Goal: Transaction & Acquisition: Purchase product/service

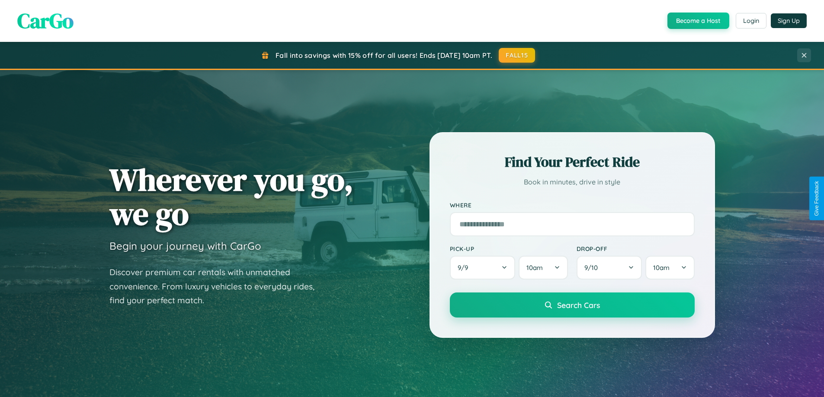
scroll to position [26, 0]
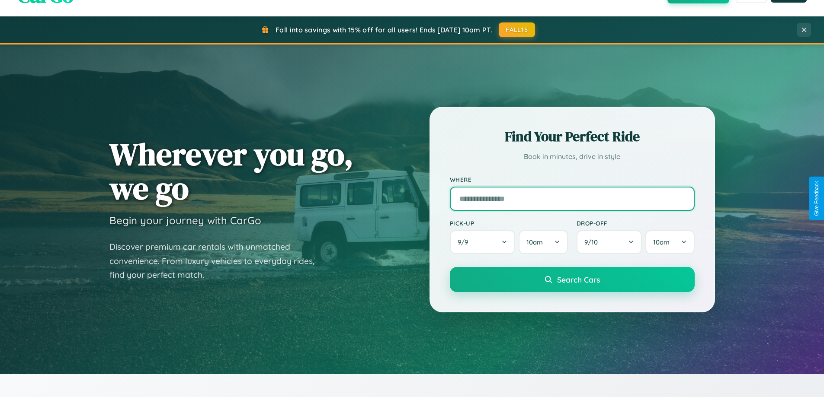
click at [572, 199] on input "text" at bounding box center [572, 199] width 245 height 24
type input "**********"
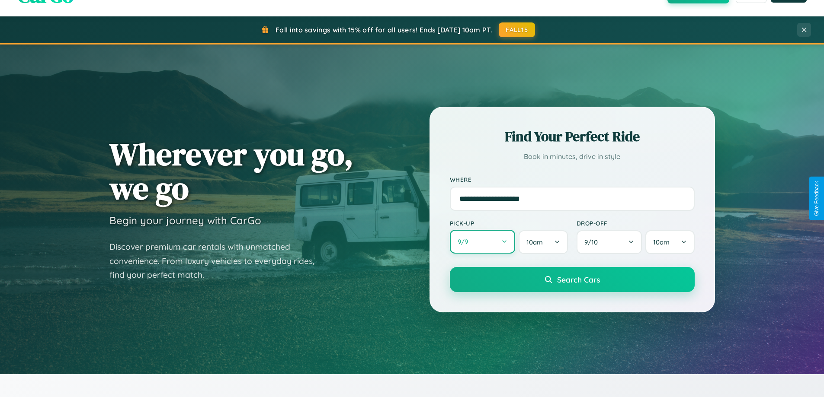
click at [482, 242] on button "9 / 9" at bounding box center [483, 242] width 66 height 24
select select "*"
select select "****"
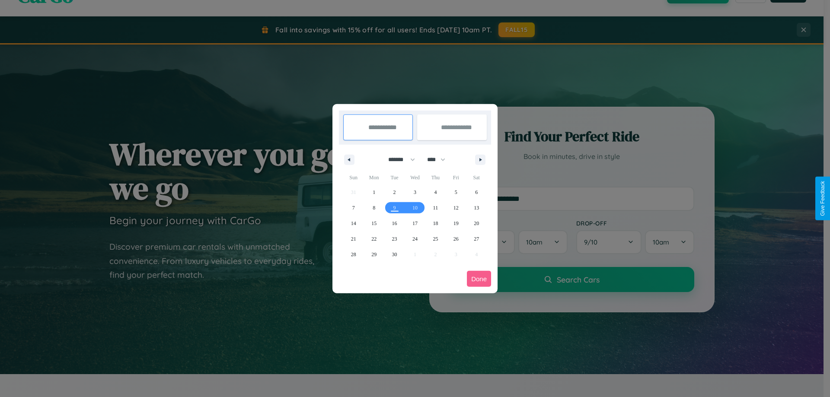
click at [398, 160] on select "******* ******** ***** ***** *** **** **** ****** ********* ******* ******** **…" at bounding box center [400, 160] width 37 height 14
click at [353, 254] on span "28" at bounding box center [353, 255] width 5 height 16
type input "**********"
click at [481, 160] on icon "button" at bounding box center [482, 159] width 4 height 3
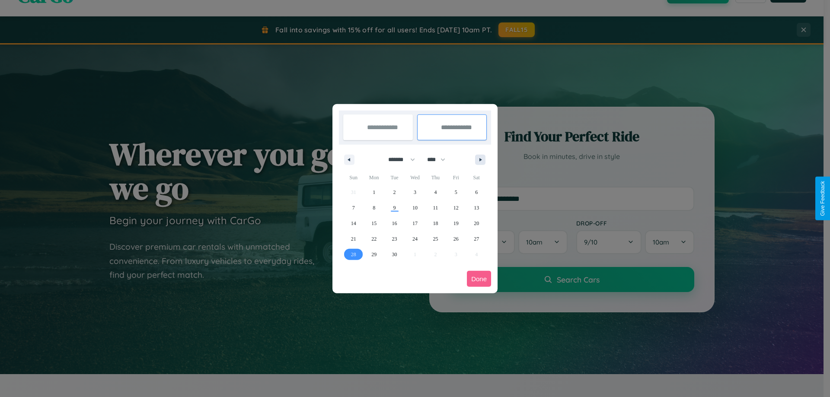
select select "*"
click at [415, 208] on span "8" at bounding box center [415, 208] width 3 height 16
type input "**********"
select select "*"
click at [479, 279] on button "Done" at bounding box center [479, 279] width 24 height 16
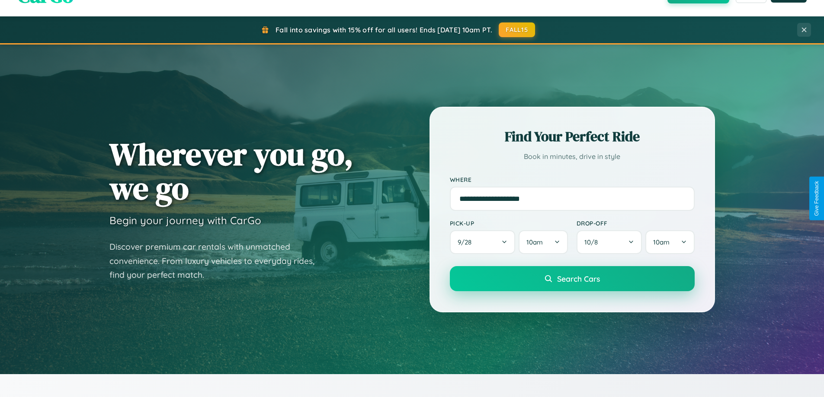
click at [572, 279] on span "Search Cars" at bounding box center [578, 279] width 43 height 10
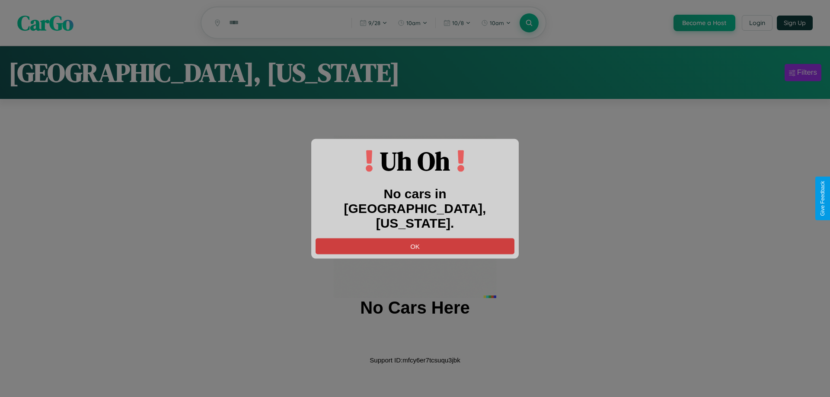
click at [415, 239] on button "OK" at bounding box center [415, 246] width 199 height 16
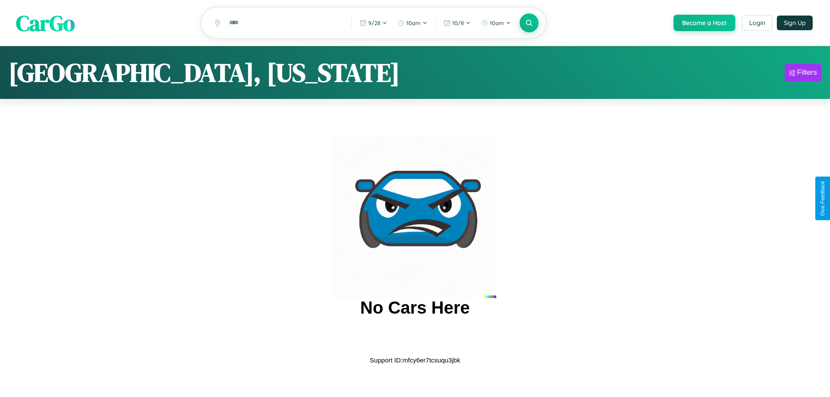
click at [45, 23] on span "CarGo" at bounding box center [45, 23] width 59 height 30
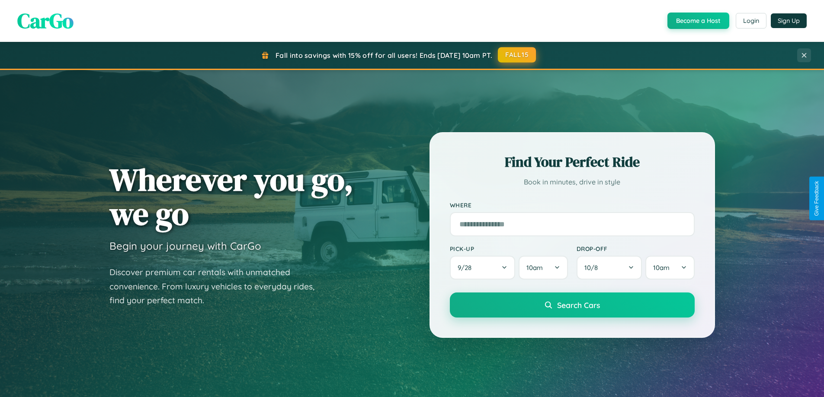
click at [517, 55] on button "FALL15" at bounding box center [517, 55] width 38 height 16
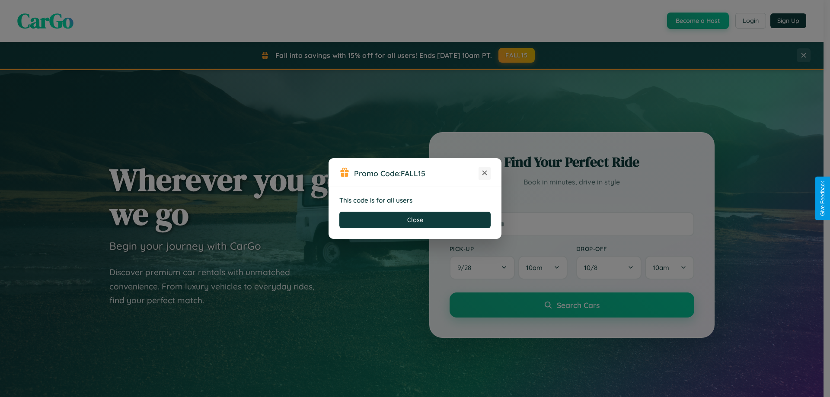
click at [485, 173] on icon at bounding box center [485, 173] width 9 height 9
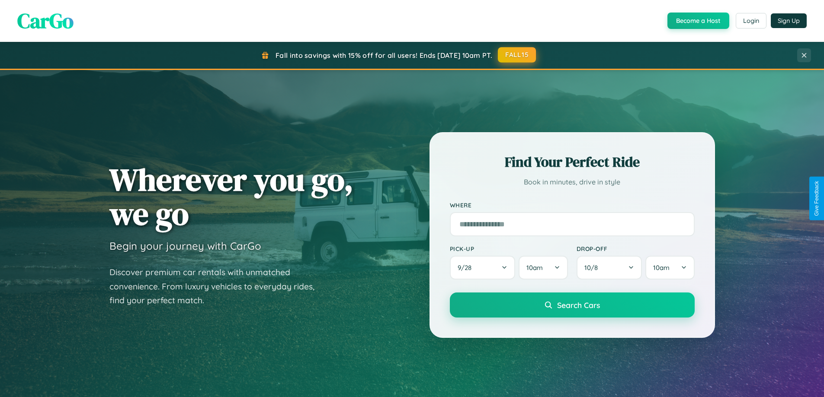
click at [517, 55] on button "FALL15" at bounding box center [517, 55] width 38 height 16
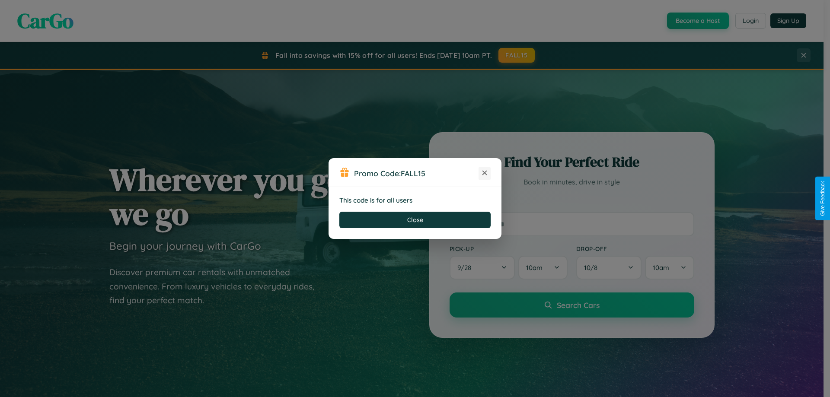
click at [485, 173] on icon at bounding box center [485, 173] width 9 height 9
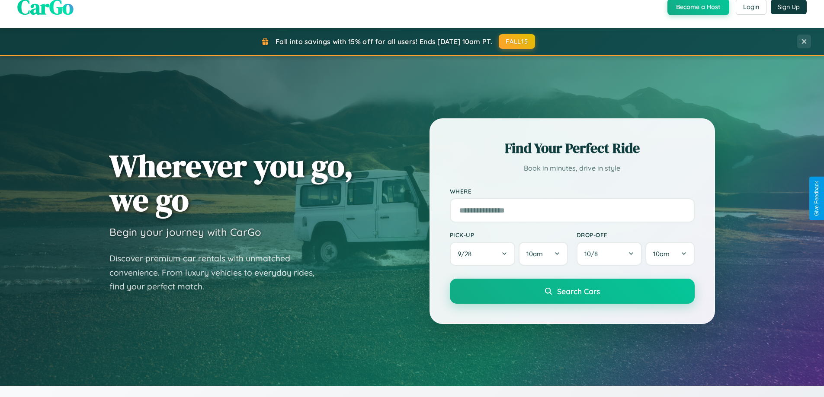
scroll to position [1390, 0]
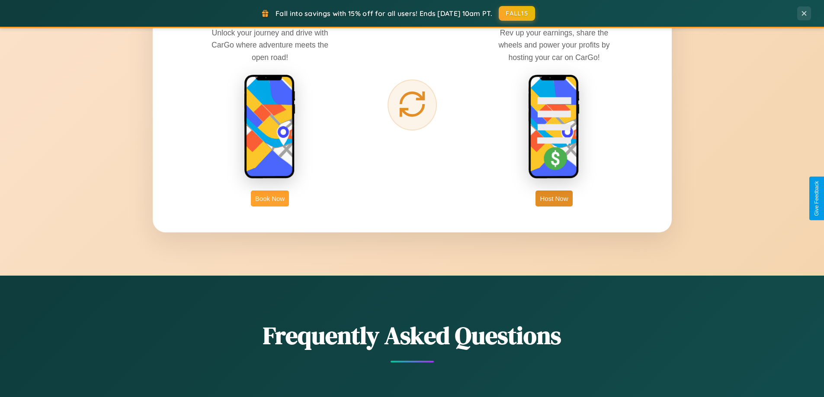
click at [270, 199] on button "Book Now" at bounding box center [270, 199] width 38 height 16
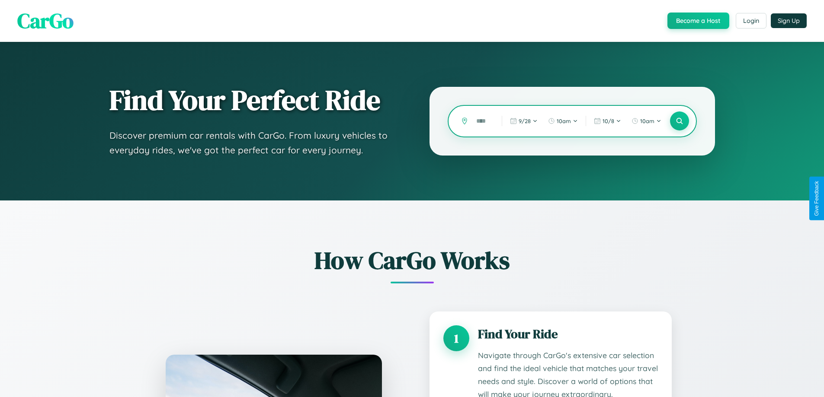
click at [483, 121] on input "text" at bounding box center [482, 121] width 21 height 15
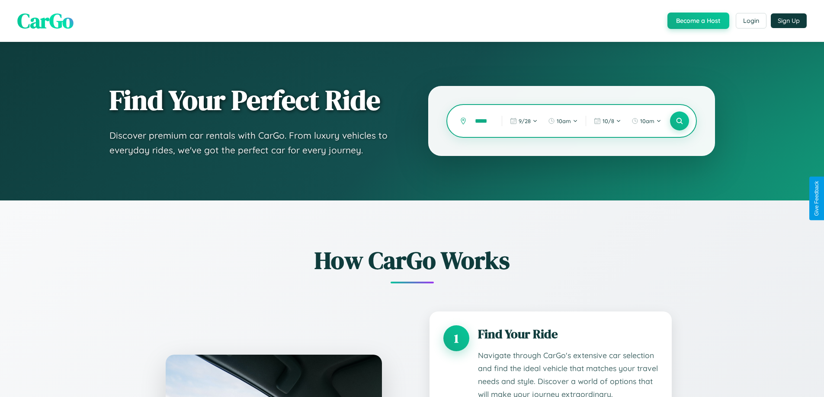
scroll to position [0, 4]
type input "*****"
click at [679, 121] on icon at bounding box center [679, 121] width 8 height 8
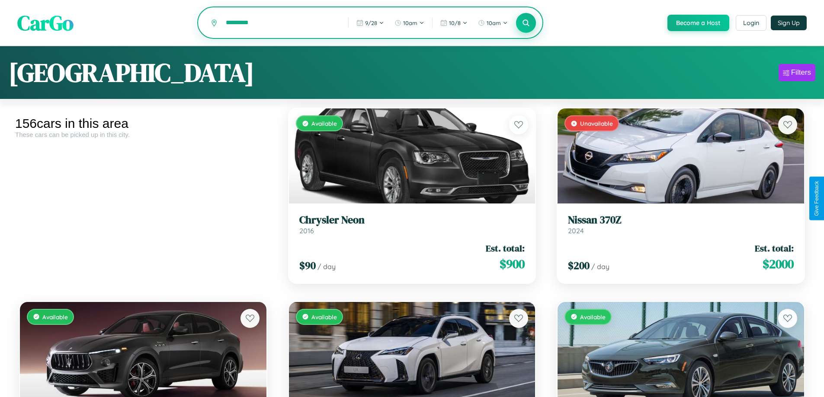
type input "*********"
click at [526, 23] on icon at bounding box center [526, 23] width 8 height 8
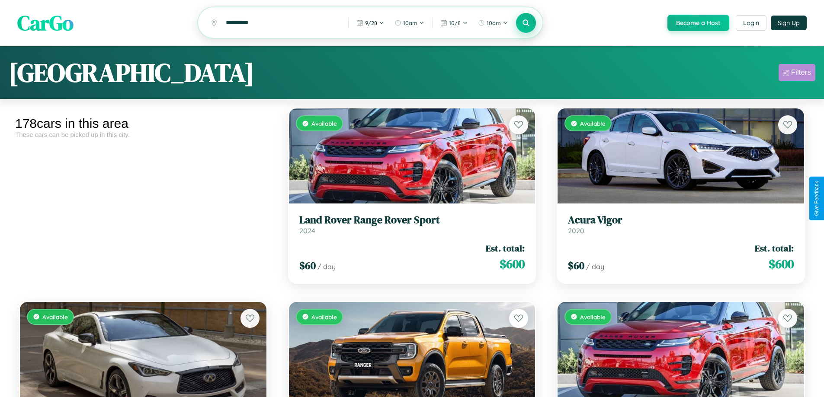
click at [797, 74] on div "Filters" at bounding box center [801, 72] width 20 height 9
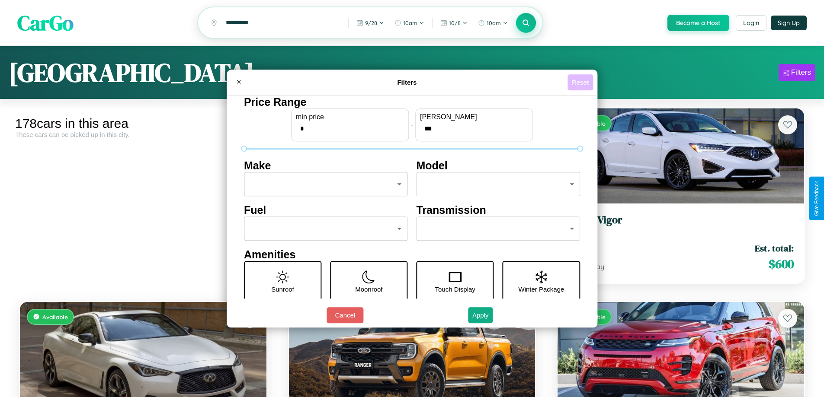
click at [581, 82] on button "Reset" at bounding box center [580, 82] width 26 height 16
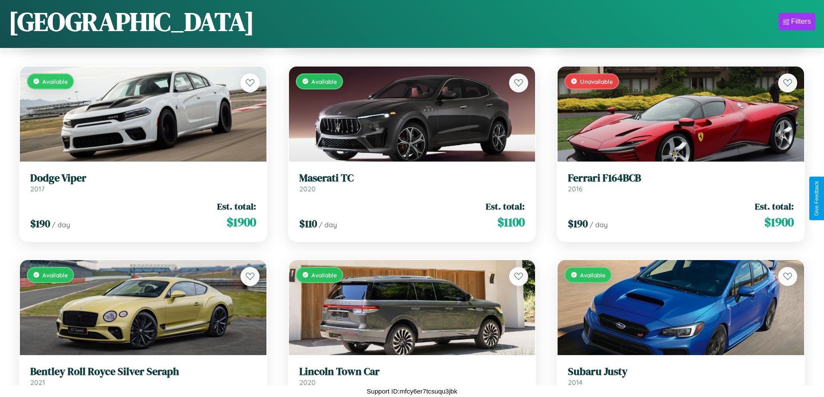
scroll to position [3608, 0]
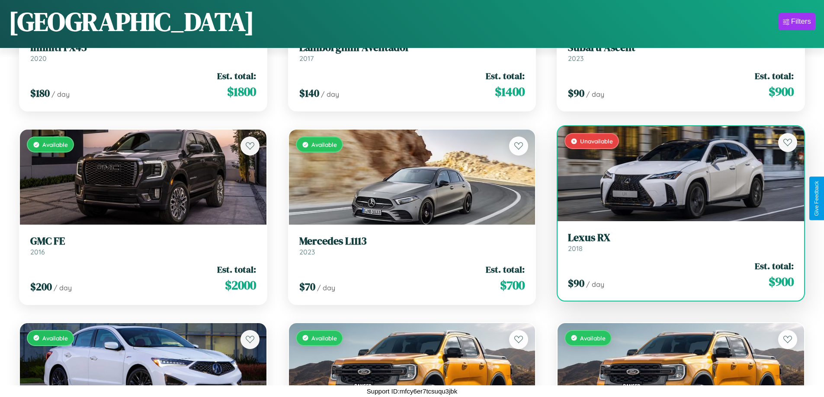
click at [675, 246] on link "Lexus RX 2018" at bounding box center [681, 242] width 226 height 21
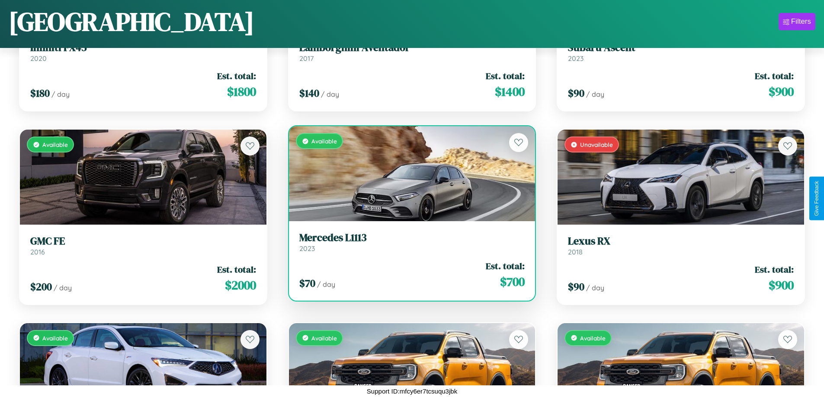
scroll to position [9999, 0]
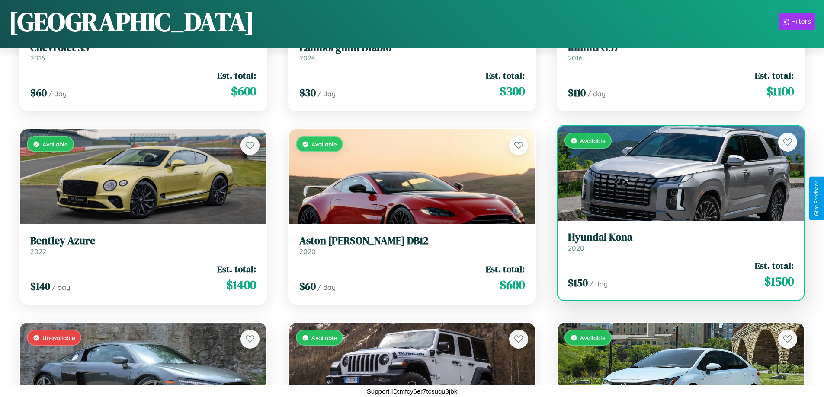
click at [675, 243] on h3 "Hyundai Kona" at bounding box center [681, 237] width 226 height 13
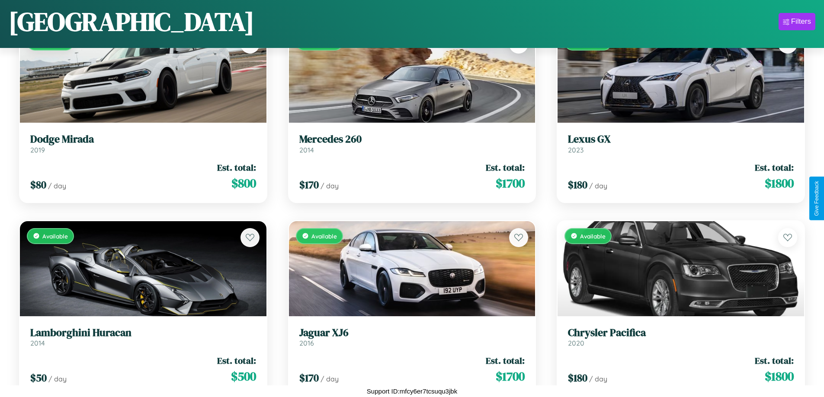
scroll to position [2639, 0]
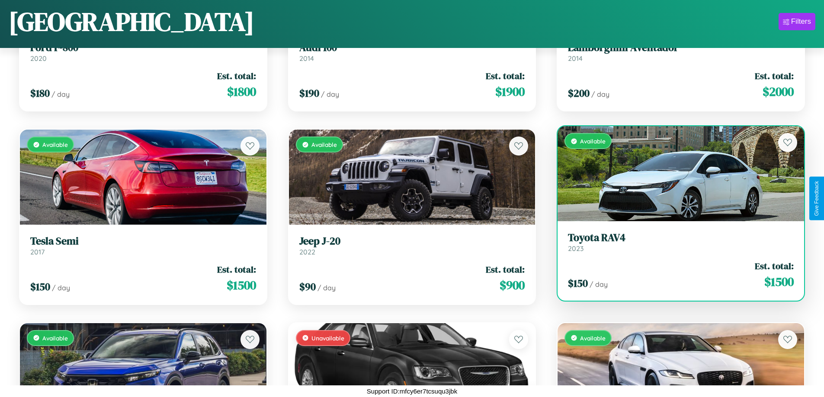
click at [675, 174] on div "Available" at bounding box center [681, 173] width 247 height 95
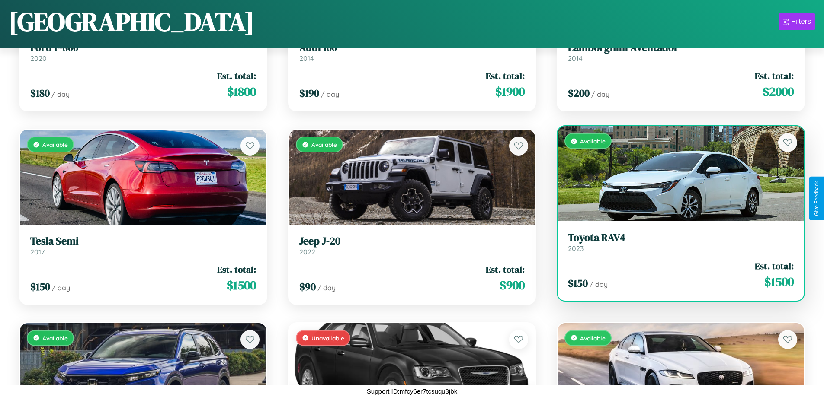
click at [675, 174] on div "Available" at bounding box center [681, 173] width 247 height 95
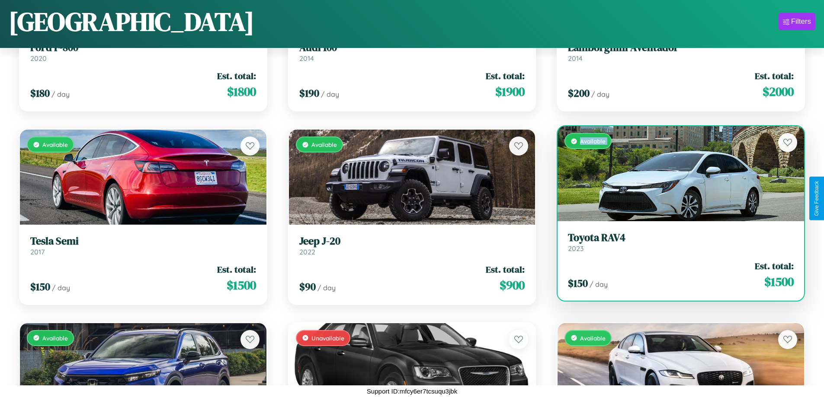
click at [675, 174] on div "Available" at bounding box center [681, 173] width 247 height 95
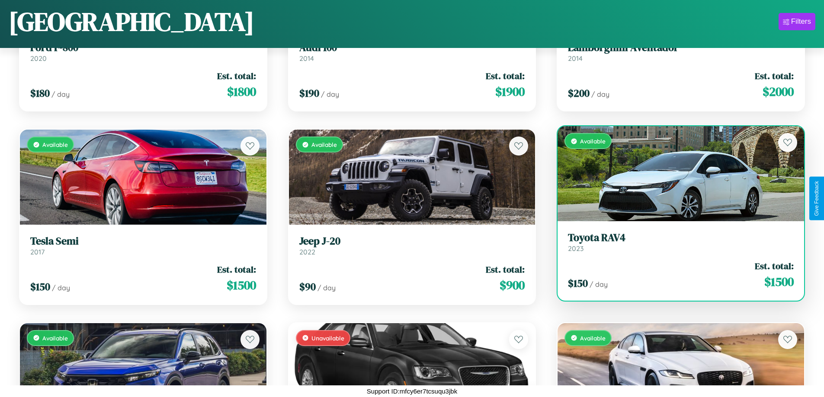
click at [675, 174] on div "Available" at bounding box center [681, 173] width 247 height 95
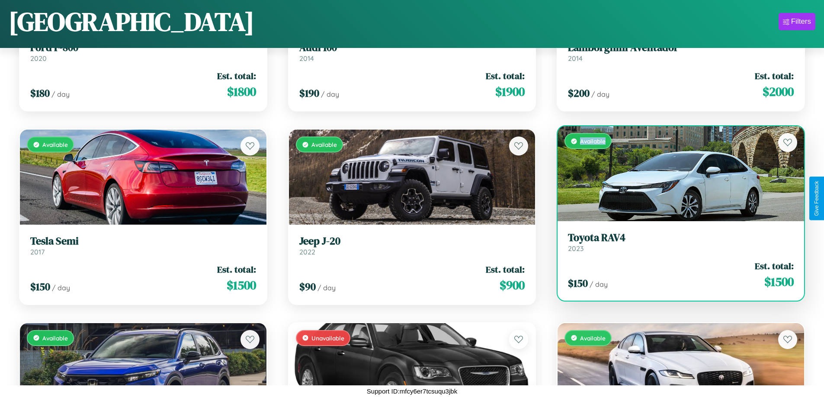
click at [675, 174] on div "Available" at bounding box center [681, 173] width 247 height 95
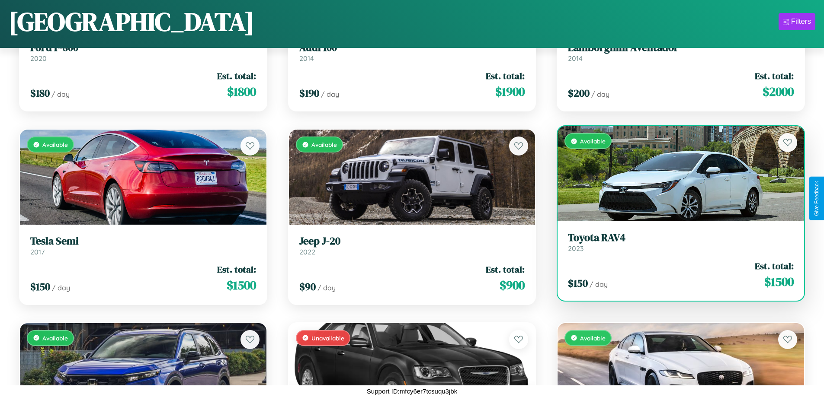
click at [675, 242] on h3 "Toyota RAV4" at bounding box center [681, 238] width 226 height 13
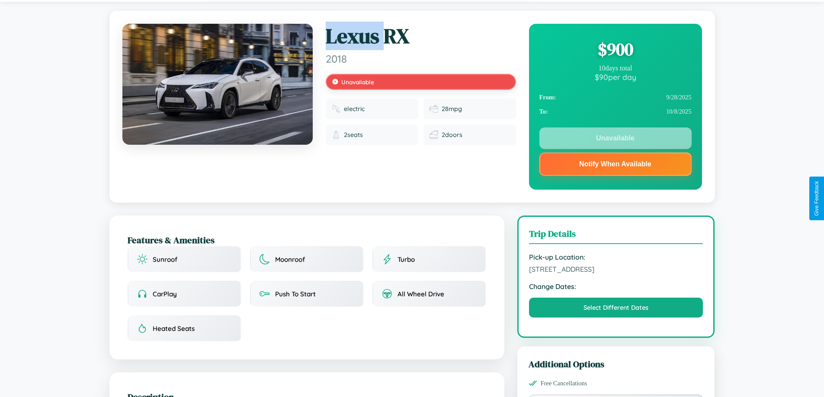
scroll to position [311, 0]
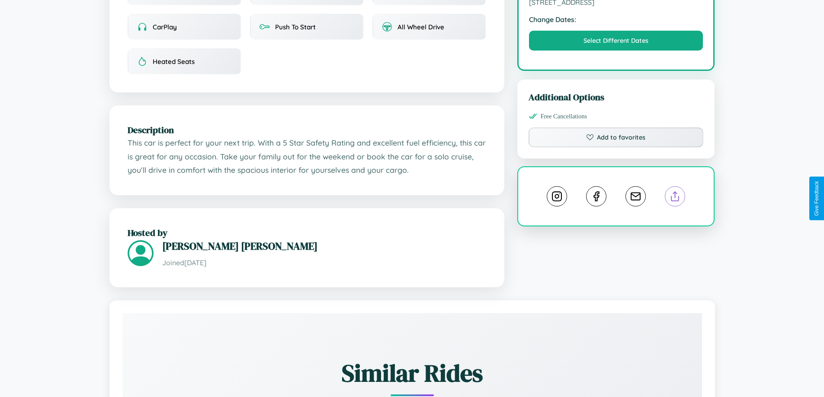
click at [675, 198] on line at bounding box center [675, 195] width 0 height 6
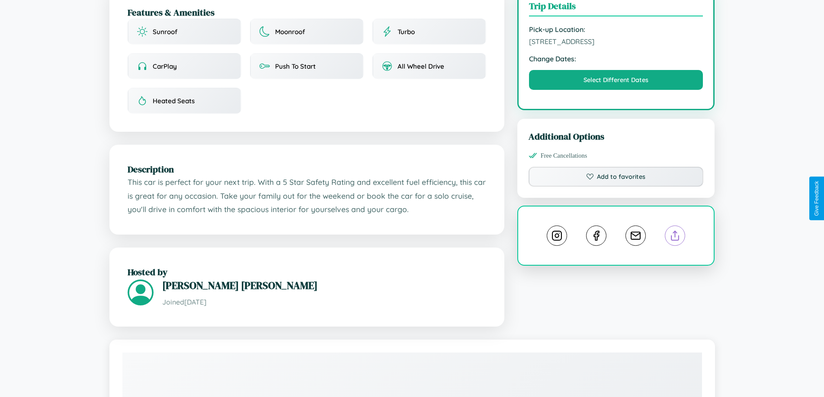
scroll to position [251, 0]
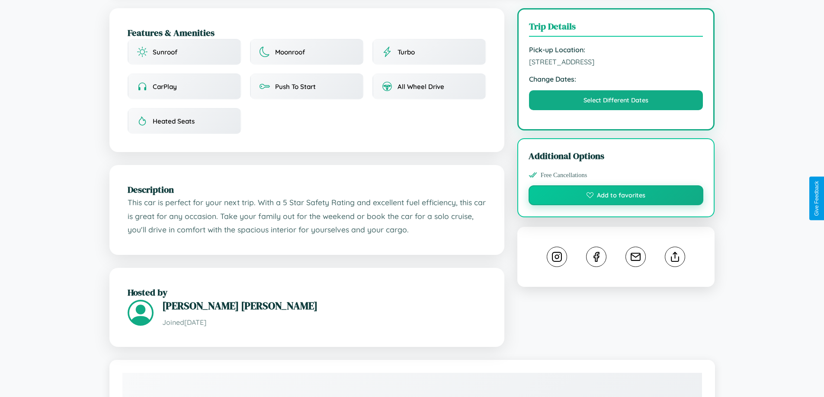
click at [616, 197] on button "Add to favorites" at bounding box center [616, 196] width 175 height 20
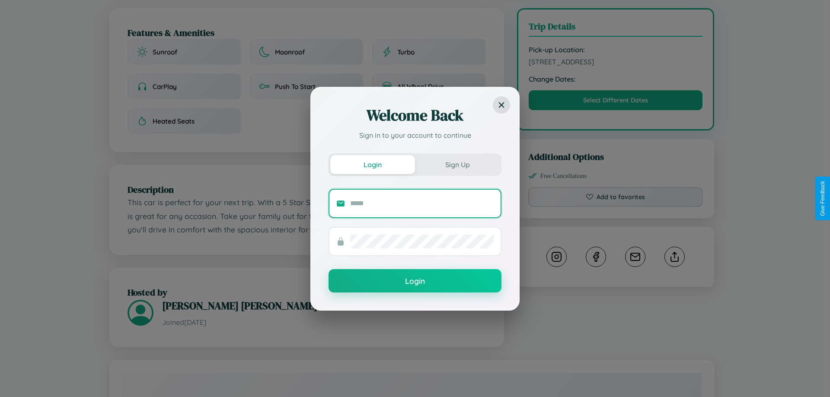
click at [422, 203] on input "text" at bounding box center [422, 204] width 144 height 14
type input "**********"
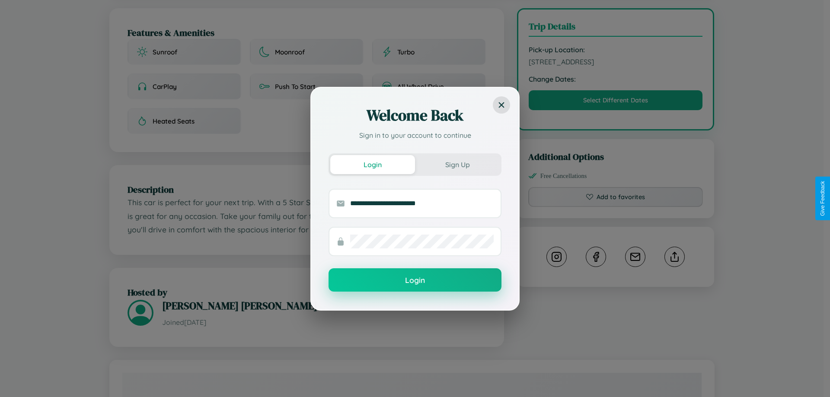
click at [415, 281] on button "Login" at bounding box center [415, 280] width 173 height 23
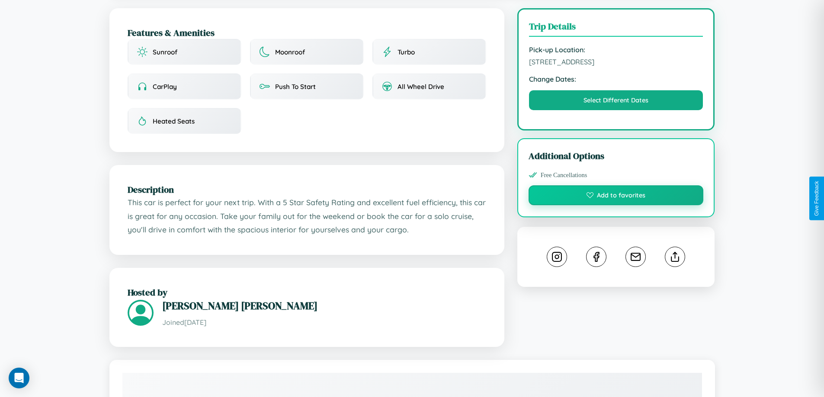
click at [616, 199] on button "Add to favorites" at bounding box center [616, 196] width 175 height 20
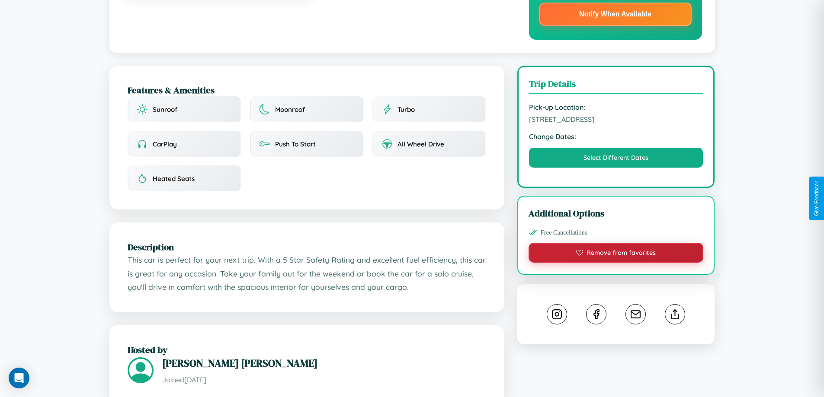
scroll to position [0, 0]
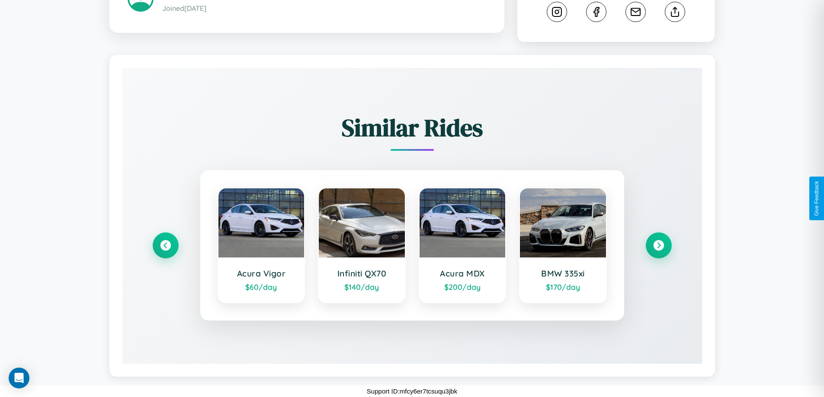
scroll to position [471, 0]
click at [658, 246] on icon at bounding box center [659, 246] width 12 height 12
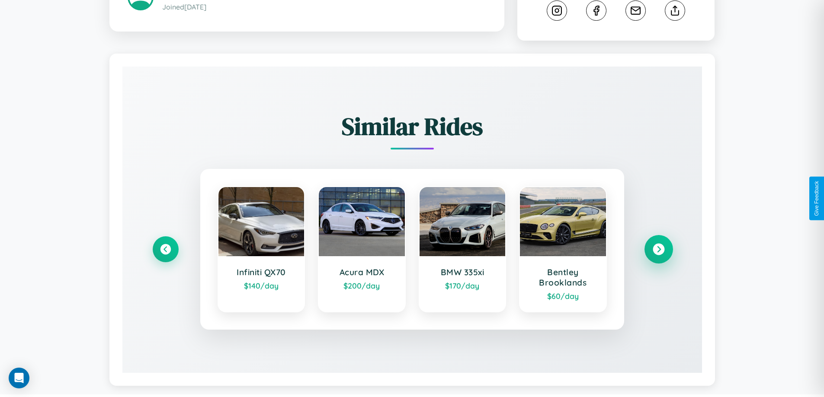
click at [658, 251] on icon at bounding box center [659, 250] width 12 height 12
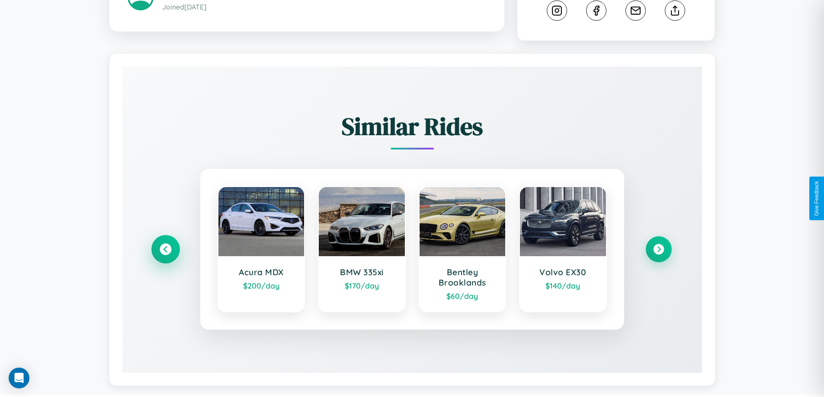
click at [165, 251] on icon at bounding box center [166, 250] width 12 height 12
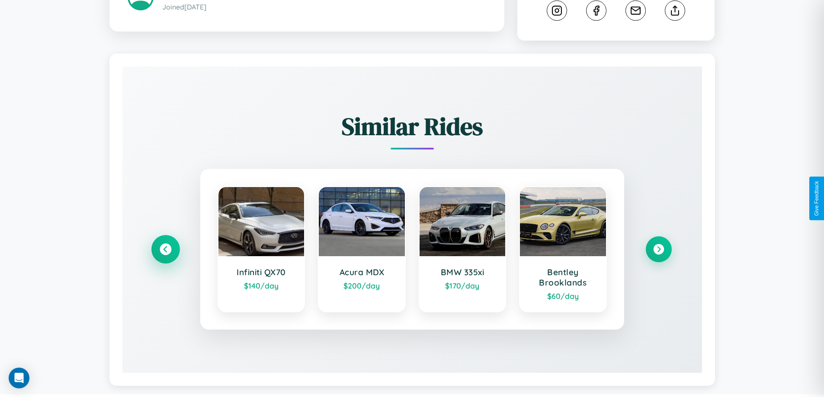
click at [165, 251] on icon at bounding box center [166, 250] width 12 height 12
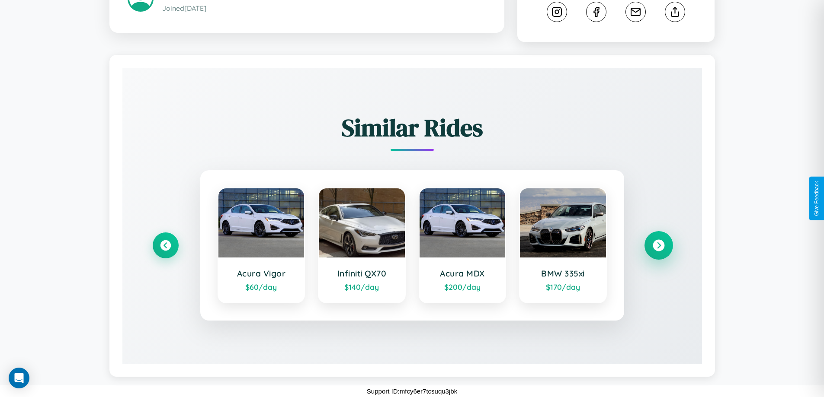
click at [658, 246] on icon at bounding box center [659, 246] width 12 height 12
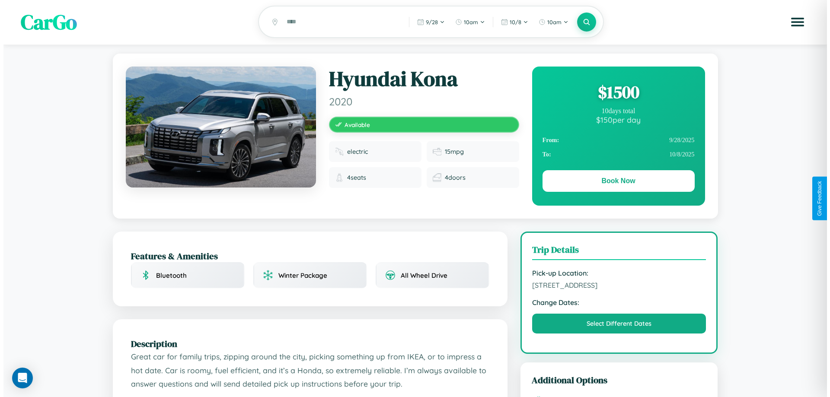
scroll to position [0, 0]
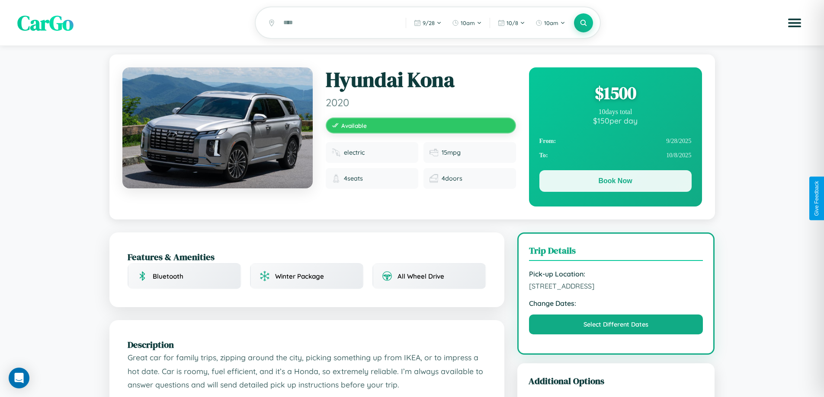
click at [615, 183] on button "Book Now" at bounding box center [615, 181] width 152 height 22
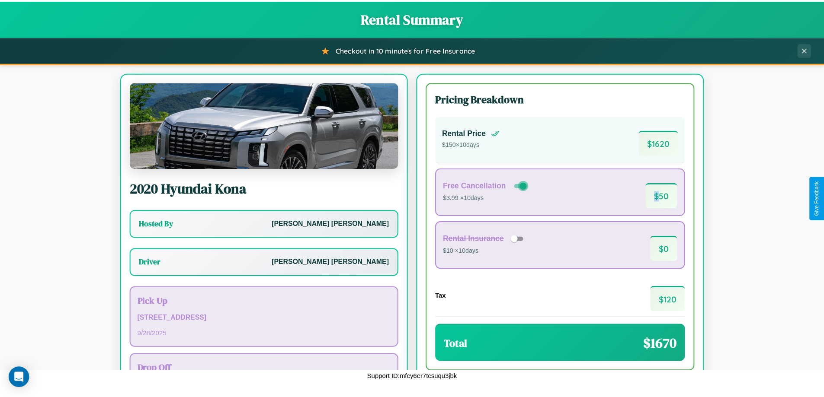
scroll to position [62, 0]
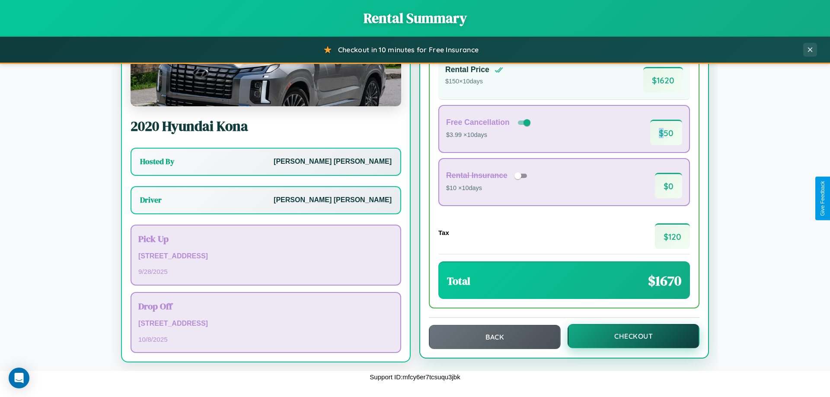
click at [628, 336] on button "Checkout" at bounding box center [634, 336] width 132 height 24
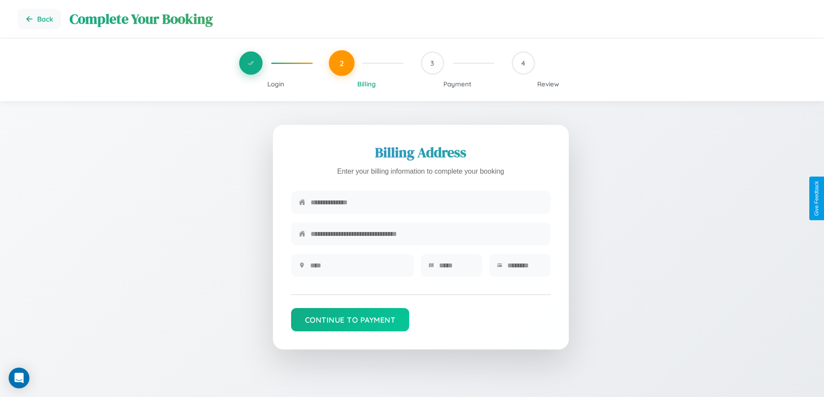
click at [426, 203] on input "text" at bounding box center [427, 202] width 232 height 21
type input "**********"
click at [358, 269] on input "text" at bounding box center [358, 265] width 96 height 21
type input "********"
click at [456, 269] on input "text" at bounding box center [456, 265] width 35 height 21
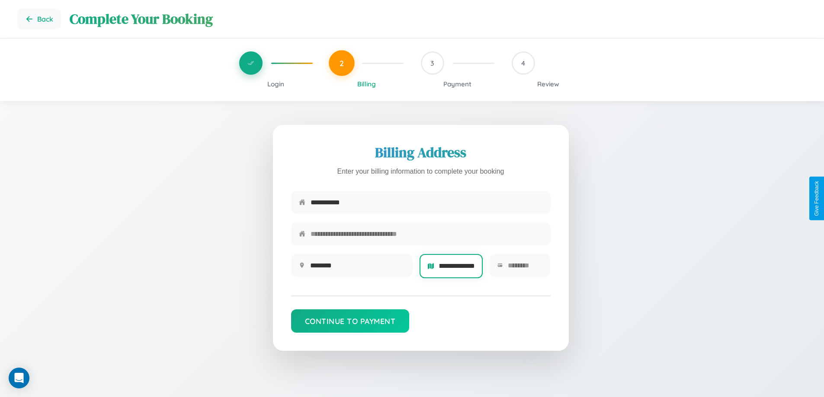
scroll to position [0, 12]
type input "**********"
click at [525, 269] on input "text" at bounding box center [525, 265] width 35 height 21
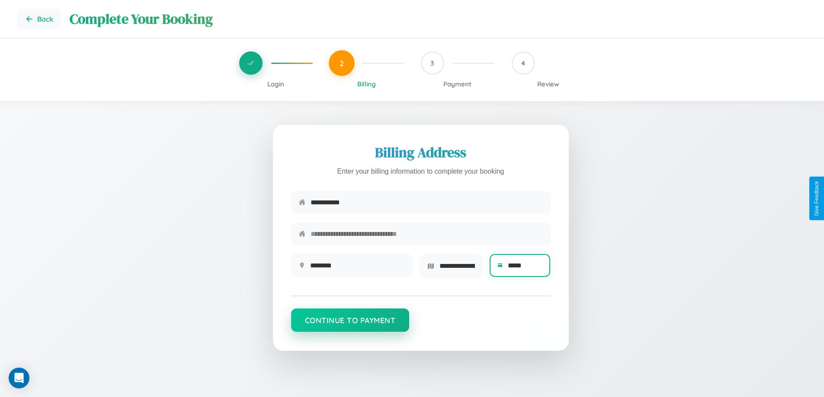
type input "*****"
click at [350, 324] on button "Continue to Payment" at bounding box center [350, 320] width 119 height 23
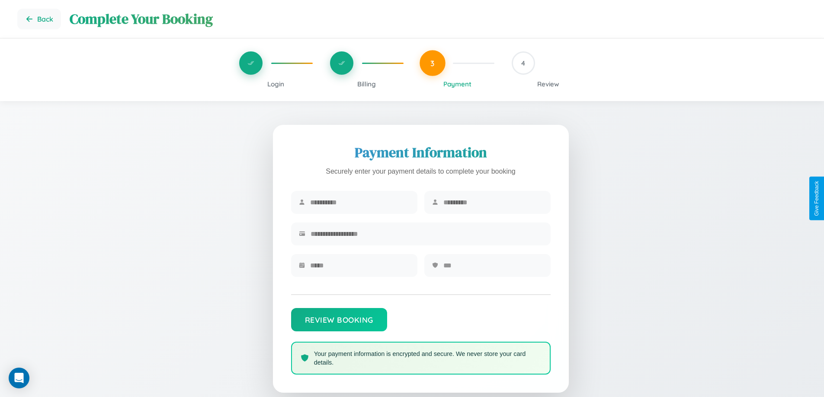
click at [359, 203] on input "text" at bounding box center [359, 202] width 99 height 21
type input "*********"
click at [493, 203] on input "text" at bounding box center [492, 202] width 99 height 21
type input "******"
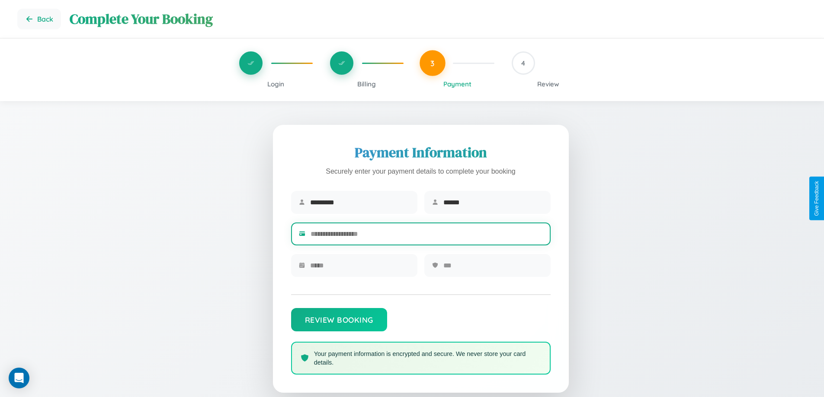
click at [426, 236] on input "text" at bounding box center [427, 234] width 232 height 21
type input "**********"
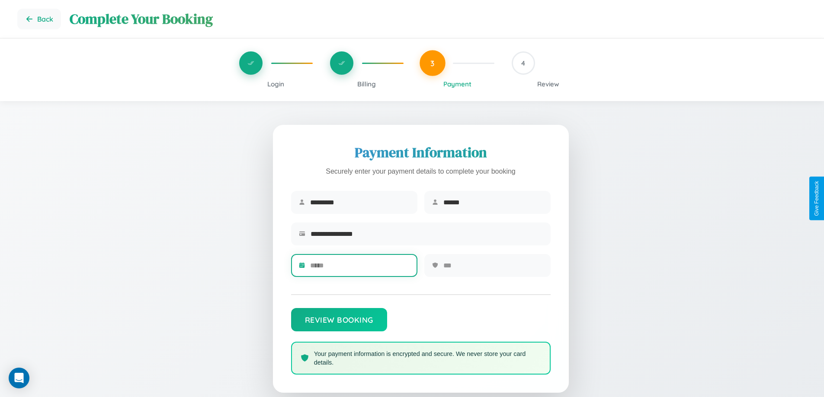
click at [359, 269] on input "text" at bounding box center [359, 265] width 99 height 21
type input "*****"
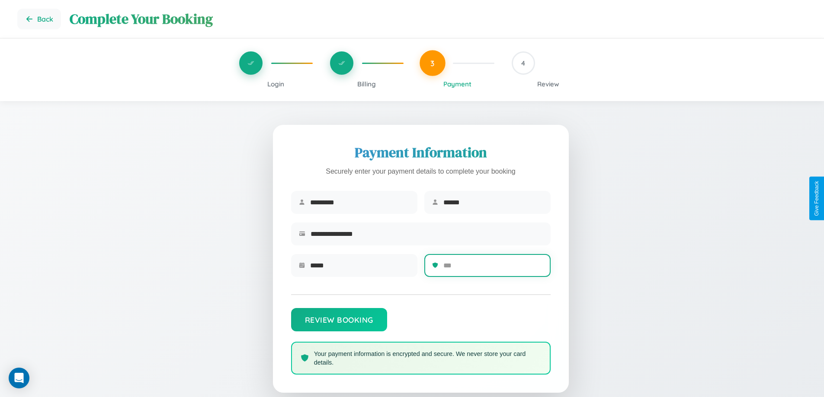
click at [493, 269] on input "text" at bounding box center [492, 265] width 99 height 21
type input "***"
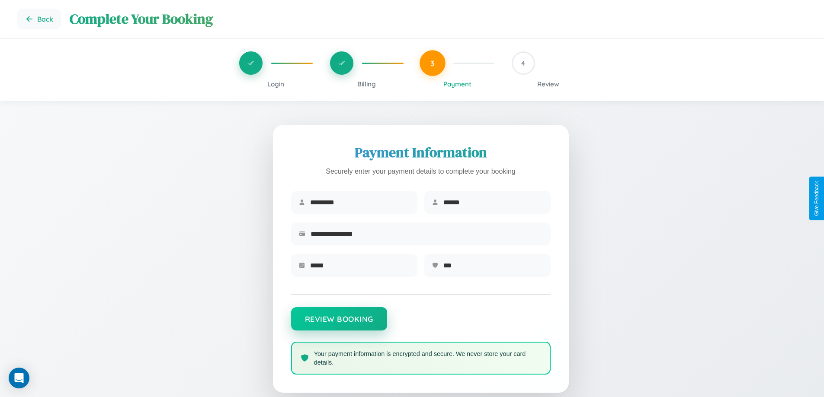
click at [339, 324] on button "Review Booking" at bounding box center [339, 319] width 96 height 23
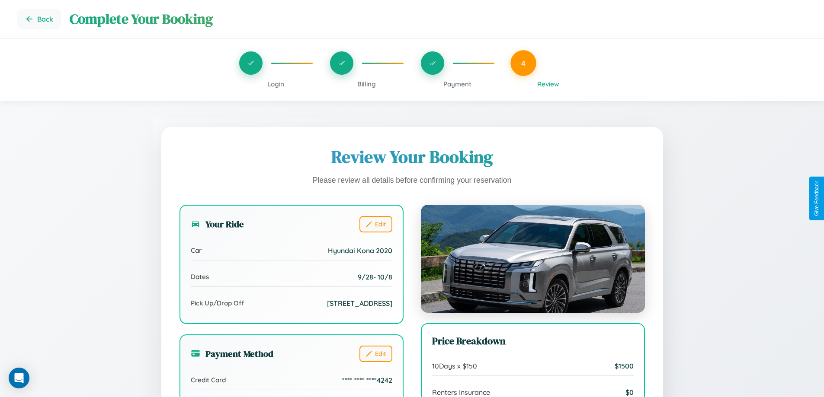
click at [457, 84] on span "Payment" at bounding box center [457, 84] width 28 height 8
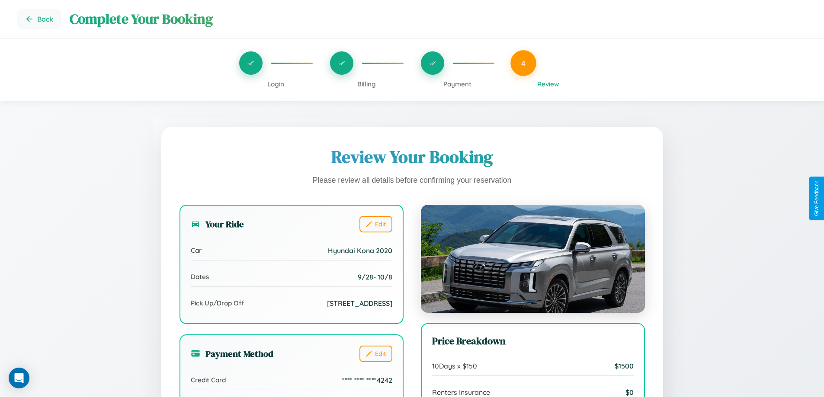
click at [457, 84] on span "Payment" at bounding box center [457, 84] width 28 height 8
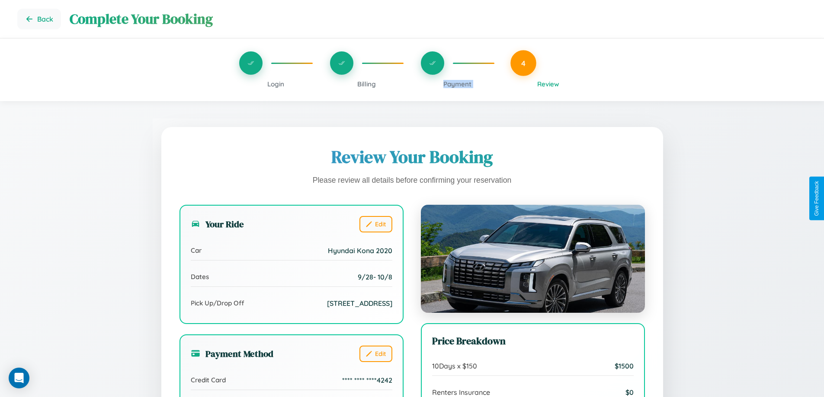
click at [457, 84] on span "Payment" at bounding box center [457, 84] width 28 height 8
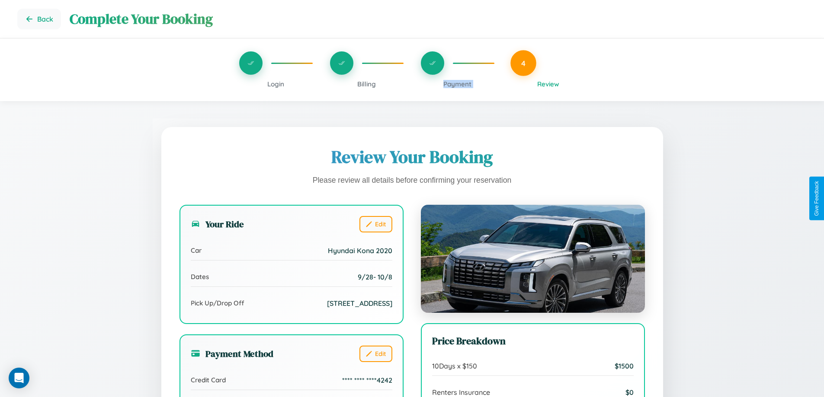
click at [457, 84] on span "Payment" at bounding box center [457, 84] width 28 height 8
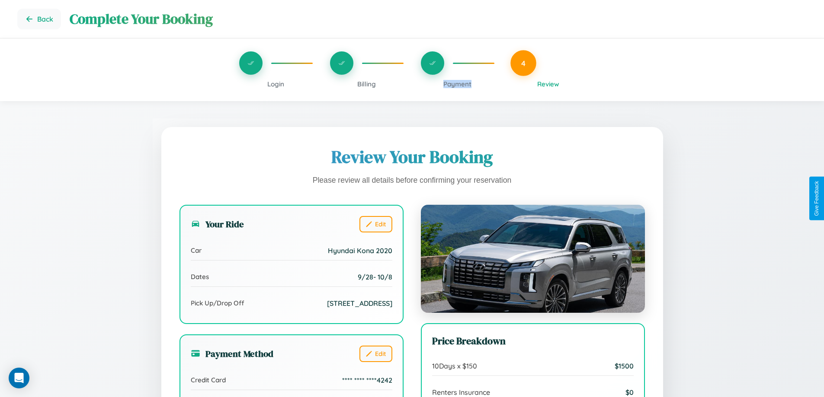
click at [457, 84] on span "Payment" at bounding box center [457, 84] width 28 height 8
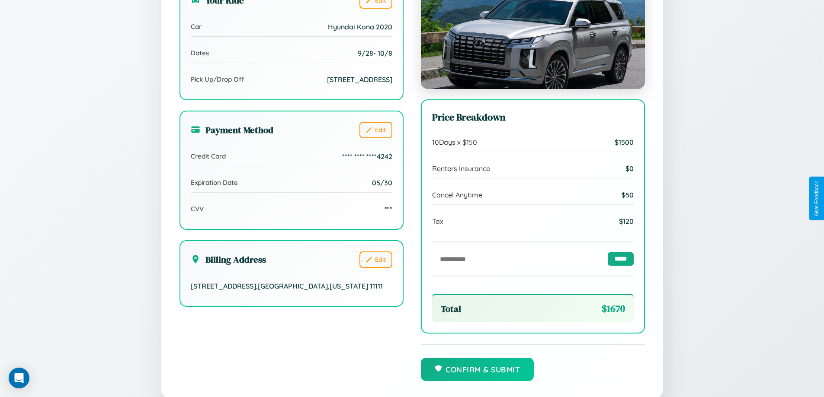
scroll to position [265, 0]
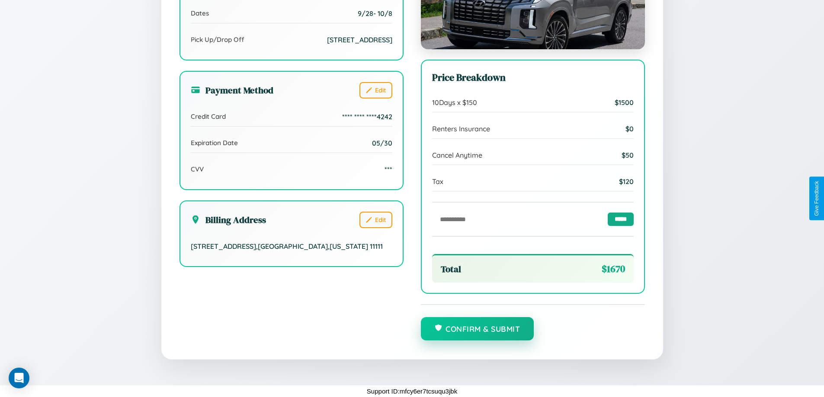
click at [477, 329] on button "Confirm & Submit" at bounding box center [477, 328] width 113 height 23
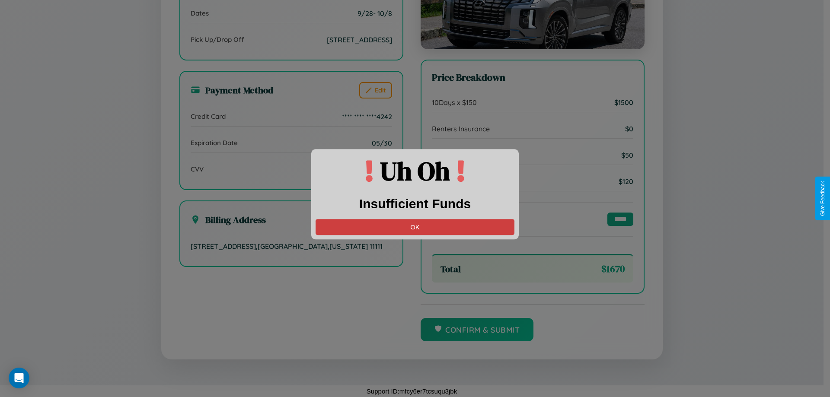
click at [415, 227] on button "OK" at bounding box center [415, 227] width 199 height 16
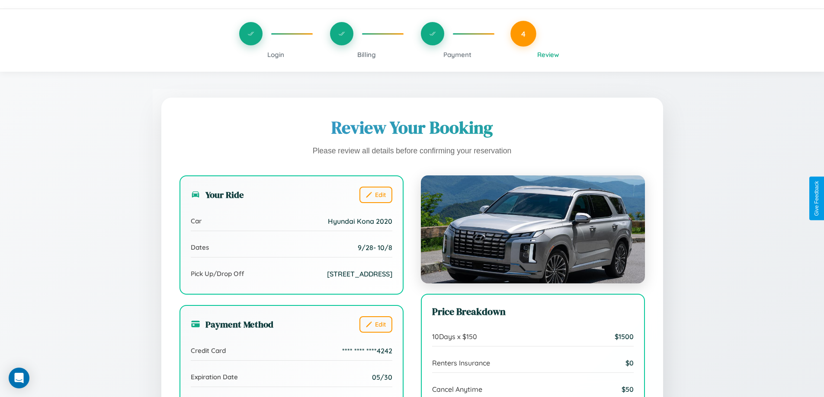
scroll to position [0, 0]
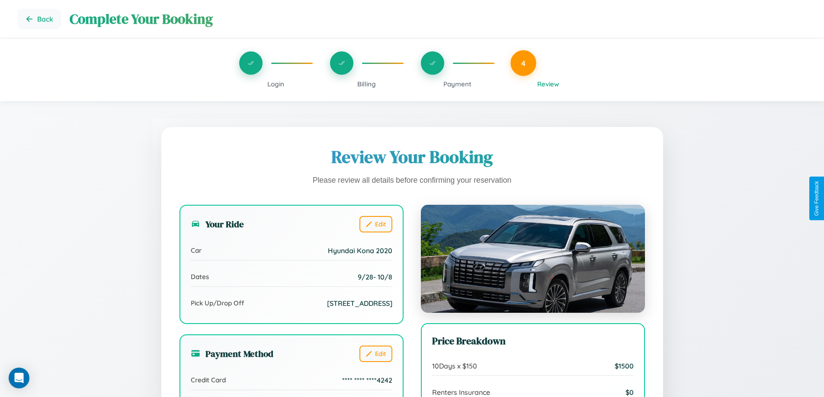
click at [366, 84] on span "Billing" at bounding box center [366, 84] width 19 height 8
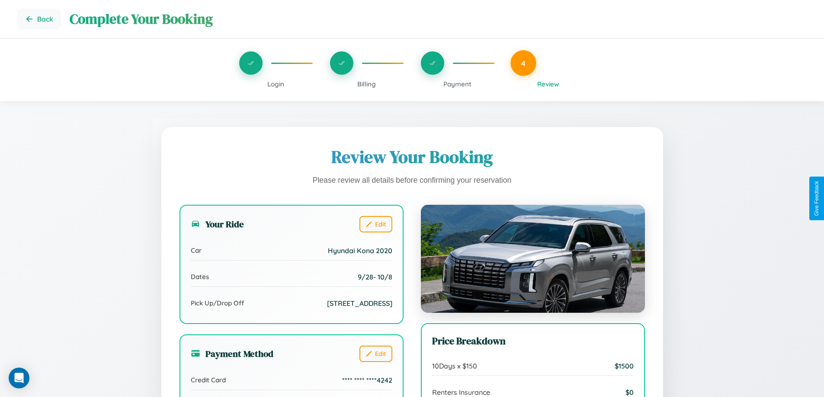
click at [366, 84] on span "Billing" at bounding box center [366, 84] width 19 height 8
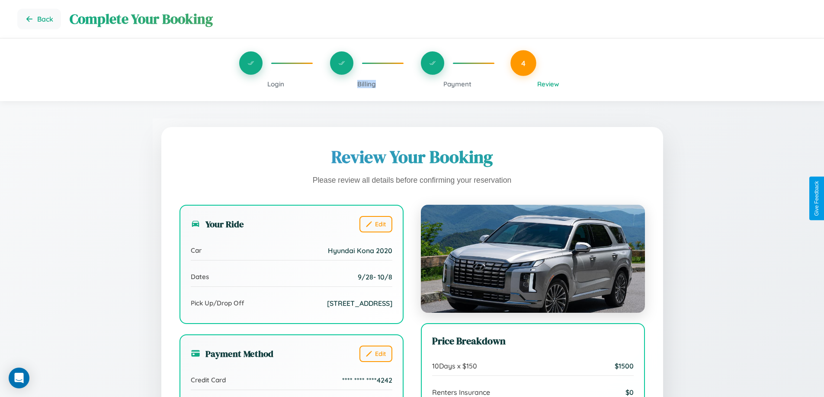
click at [366, 84] on span "Billing" at bounding box center [366, 84] width 19 height 8
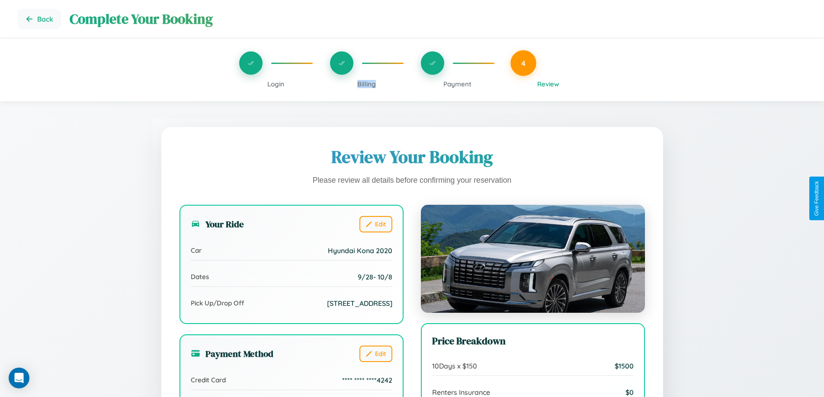
click at [366, 84] on span "Billing" at bounding box center [366, 84] width 19 height 8
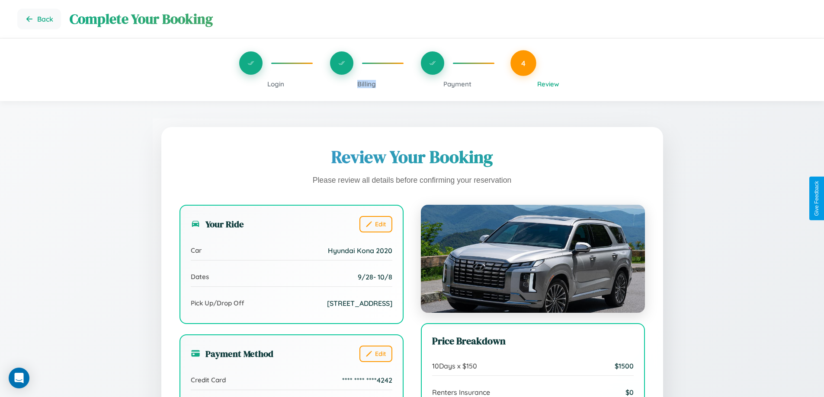
click at [366, 84] on span "Billing" at bounding box center [366, 84] width 19 height 8
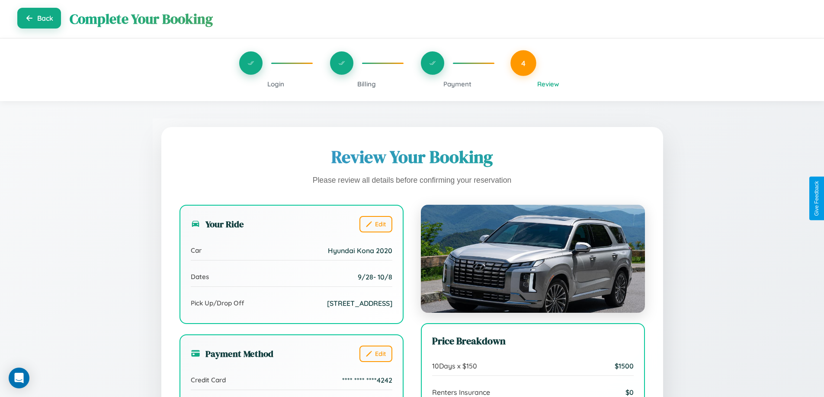
click at [39, 19] on button "Back" at bounding box center [39, 18] width 44 height 21
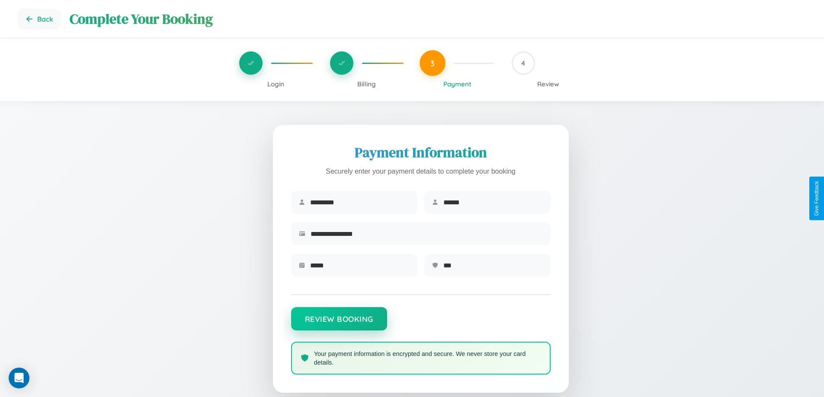
click at [339, 324] on button "Review Booking" at bounding box center [339, 319] width 96 height 23
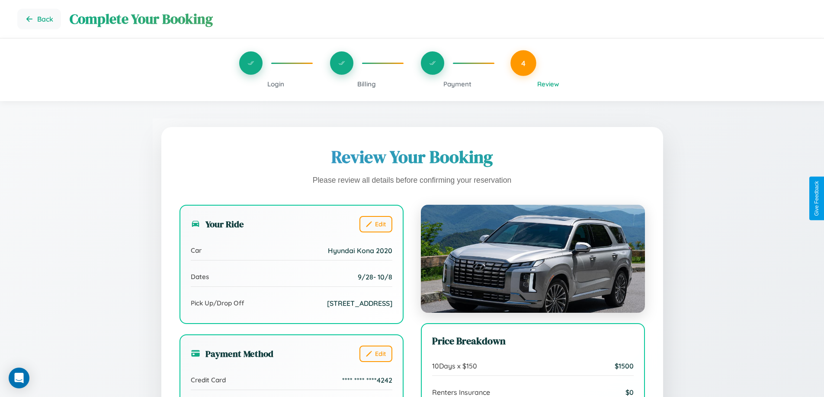
scroll to position [265, 0]
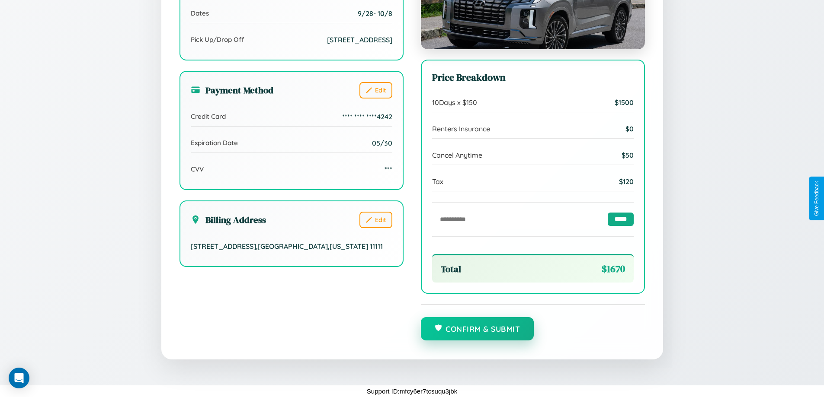
click at [477, 329] on button "Confirm & Submit" at bounding box center [477, 328] width 113 height 23
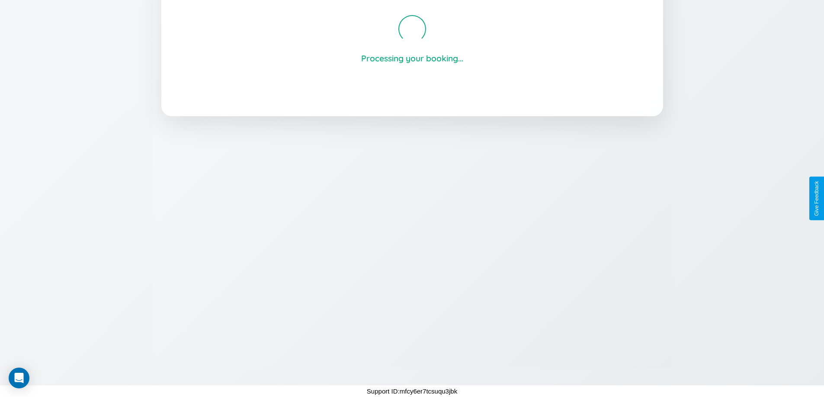
scroll to position [165, 0]
